Goal: Task Accomplishment & Management: Manage account settings

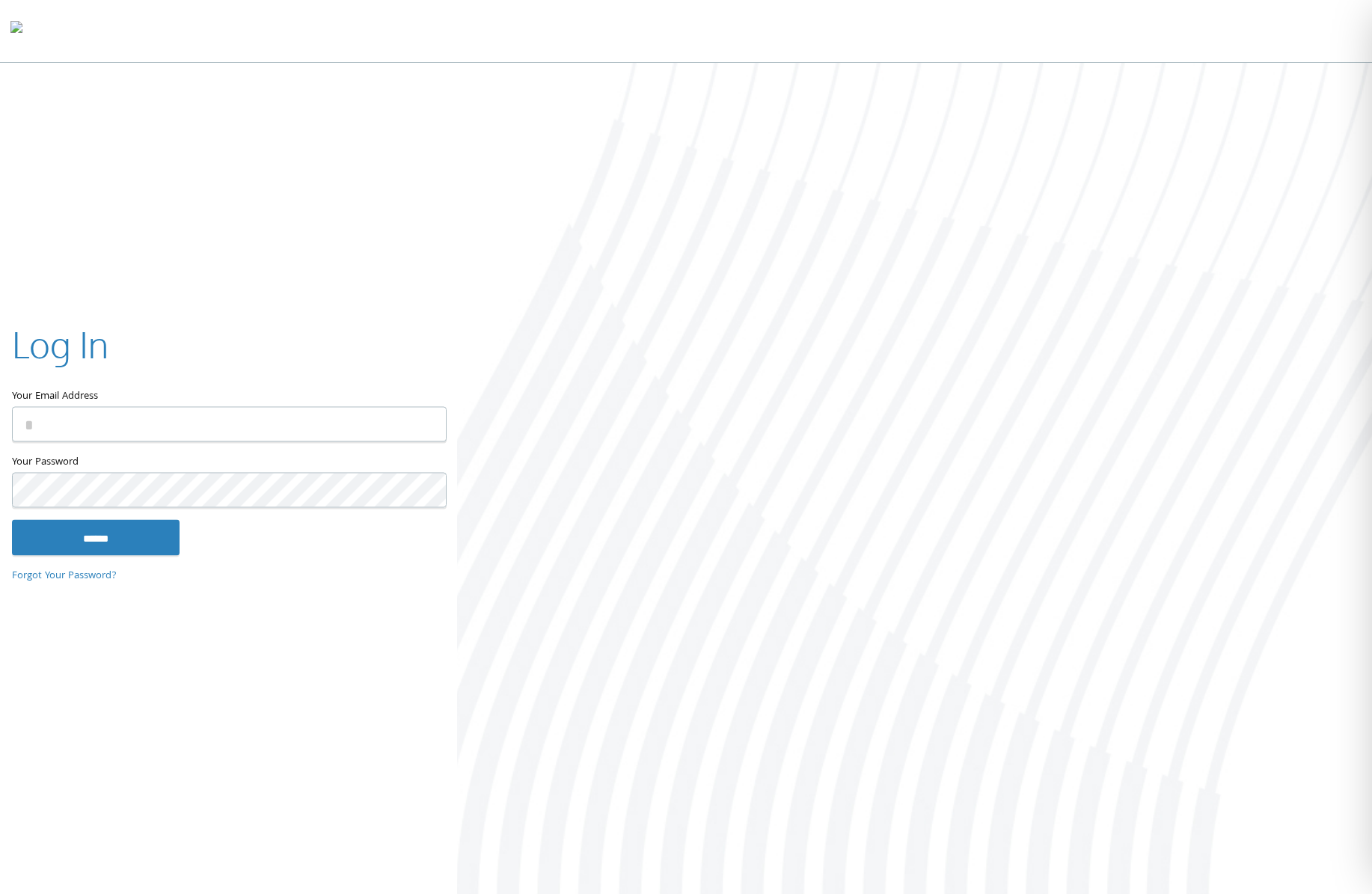
click at [84, 421] on input "Your Email Address" at bounding box center [230, 423] width 435 height 35
click at [0, 893] on com-1password-button at bounding box center [0, 897] width 0 height 0
type input "**********"
